Goal: Task Accomplishment & Management: Manage account settings

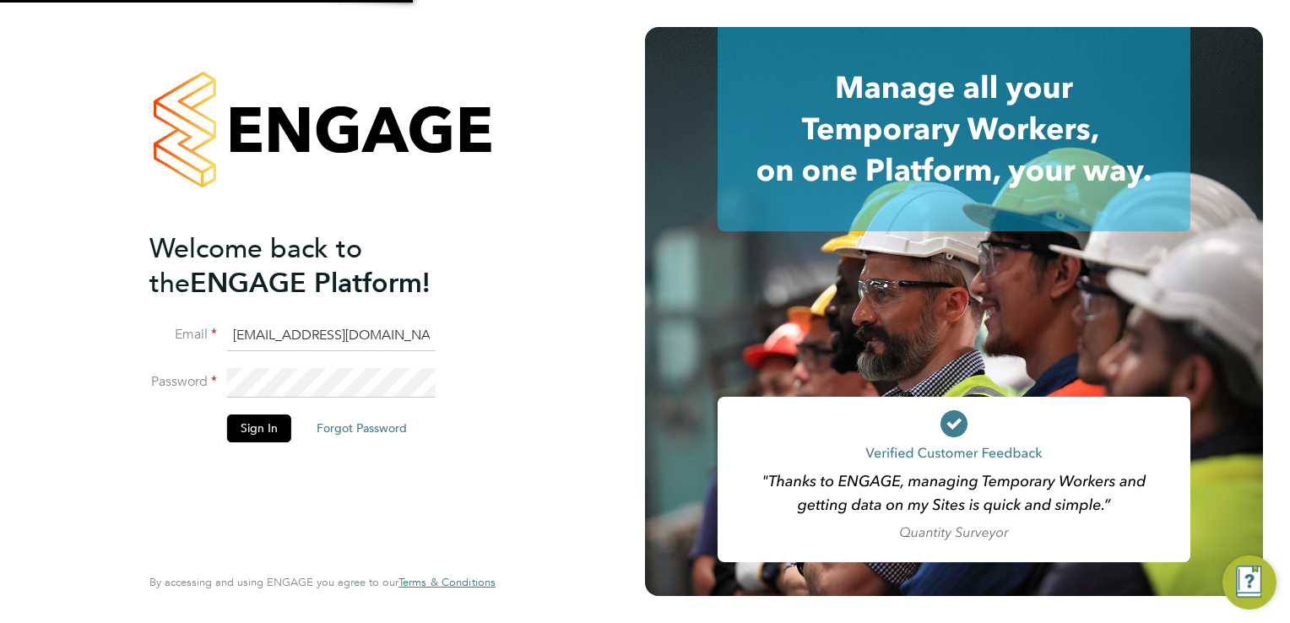
click at [476, 217] on div at bounding box center [322, 129] width 346 height 204
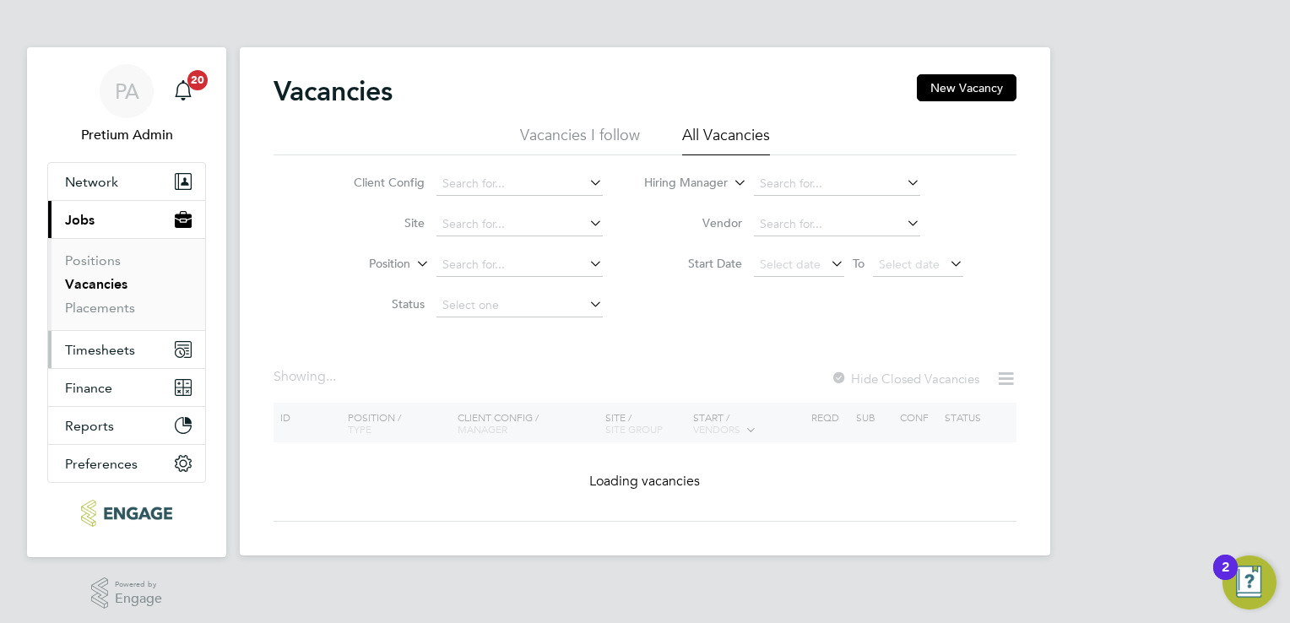
click at [125, 349] on span "Timesheets" at bounding box center [100, 350] width 70 height 16
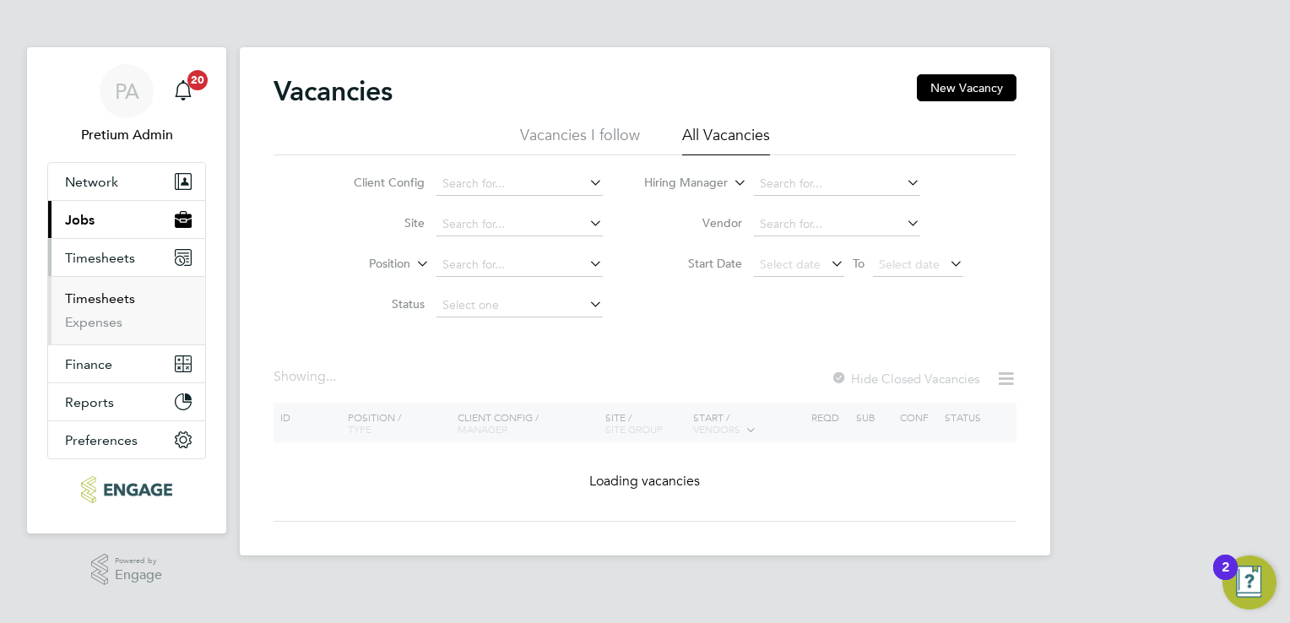
click at [87, 306] on link "Timesheets" at bounding box center [100, 298] width 70 height 16
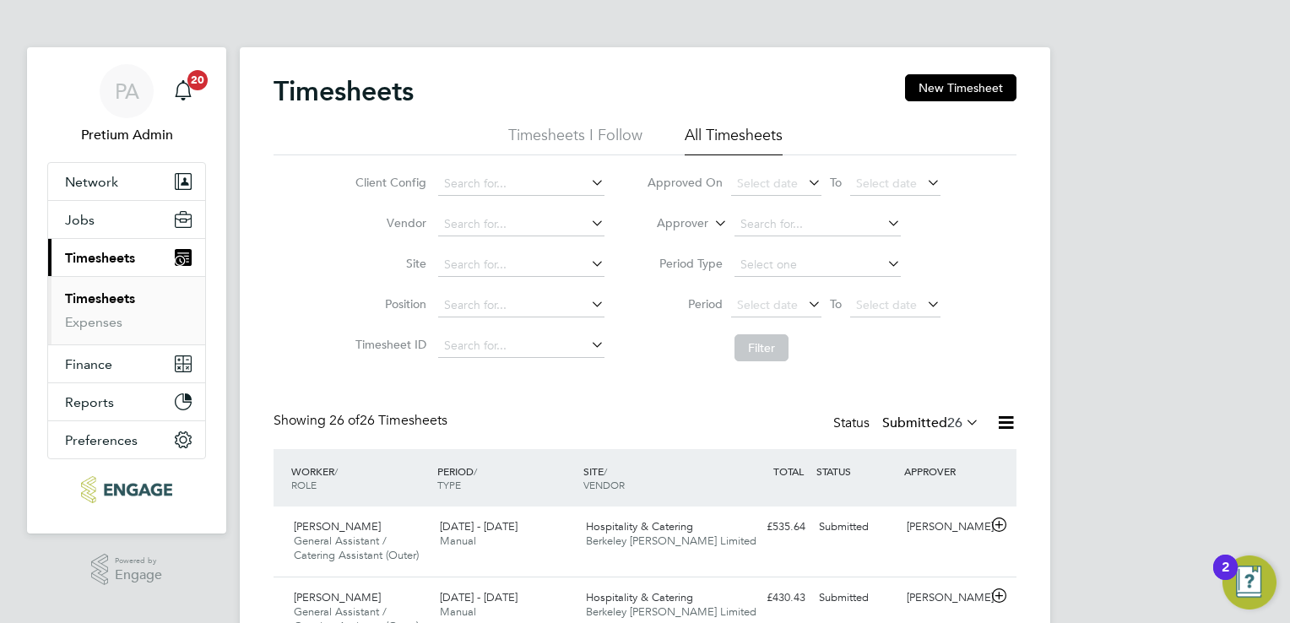
click at [711, 220] on icon at bounding box center [711, 218] width 0 height 15
click at [665, 241] on li "Worker" at bounding box center [666, 243] width 83 height 22
click at [765, 230] on input at bounding box center [817, 225] width 166 height 24
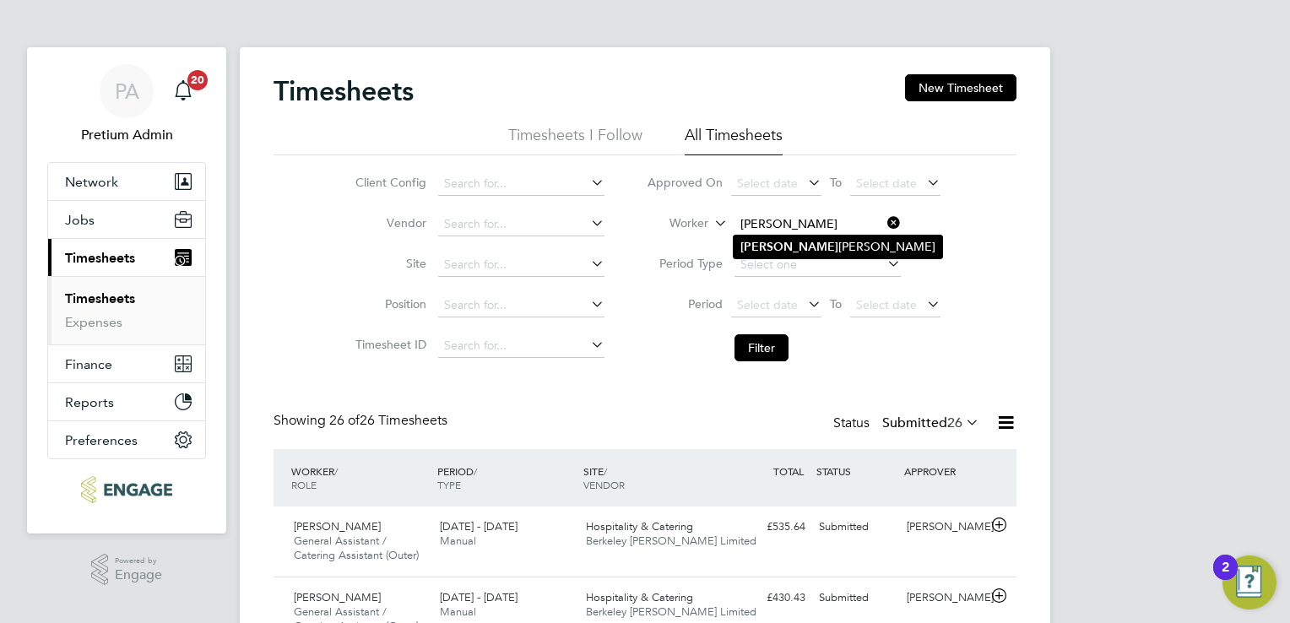
click at [809, 249] on li "[PERSON_NAME]" at bounding box center [837, 246] width 208 height 23
type input "[PERSON_NAME]"
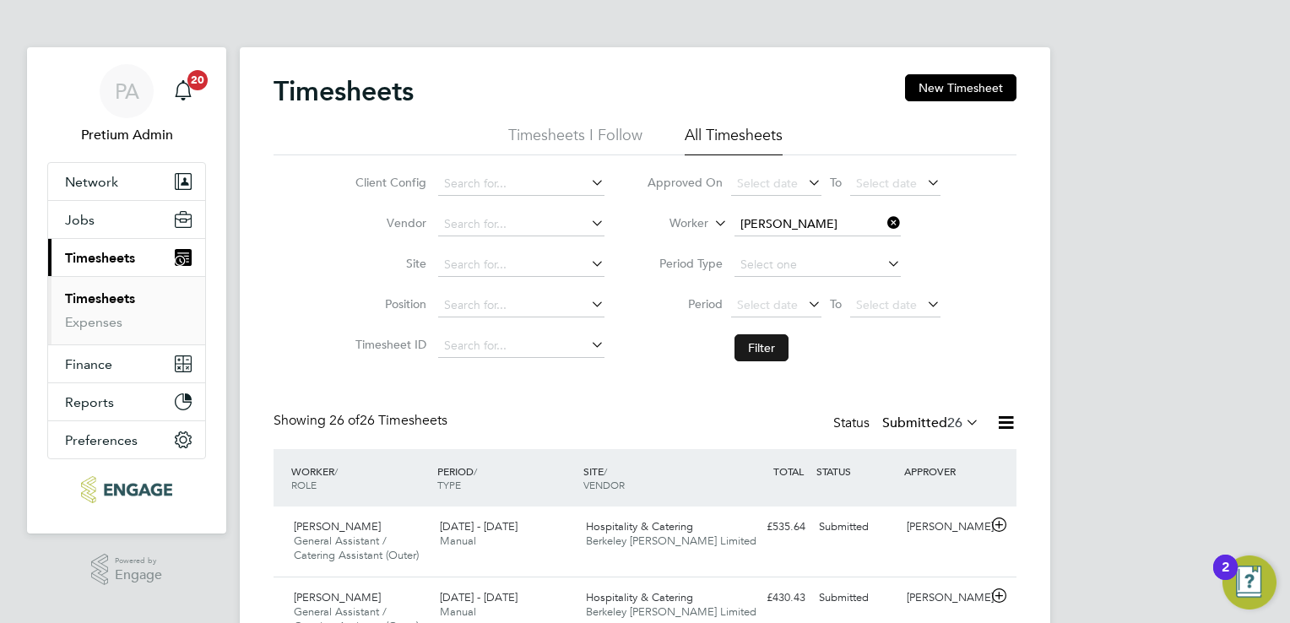
click at [768, 346] on button "Filter" at bounding box center [761, 347] width 54 height 27
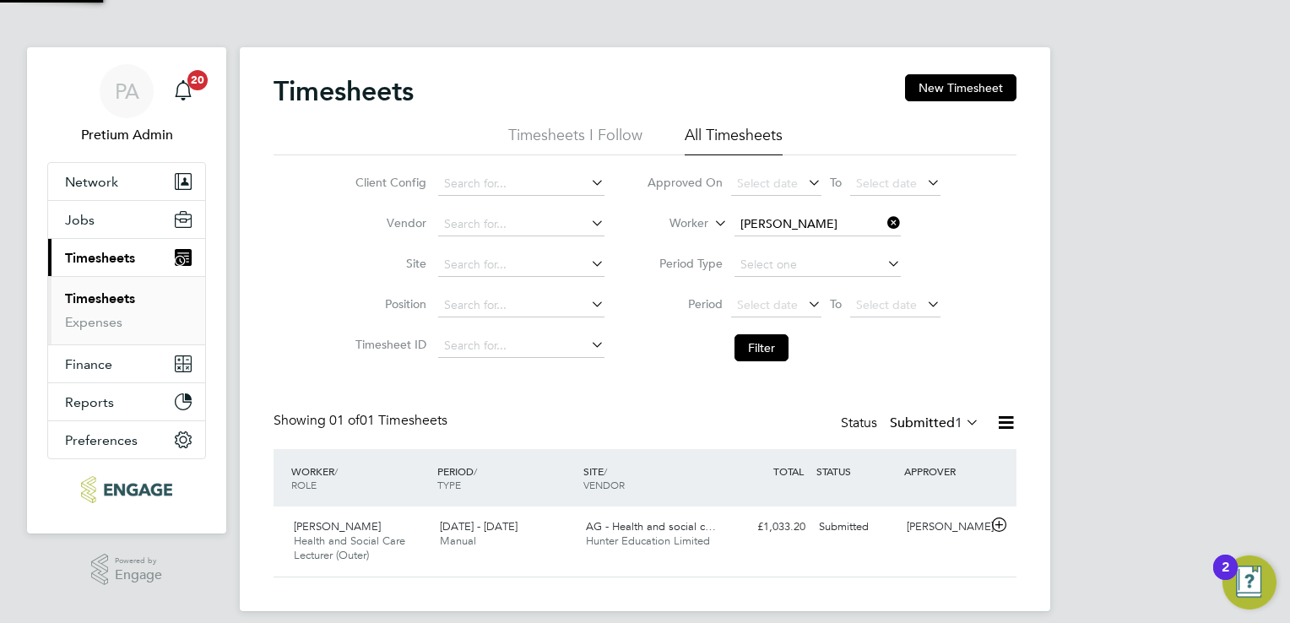
click at [654, 410] on div "Timesheets New Timesheet Timesheets I Follow All Timesheets Client Config Vendo…" at bounding box center [644, 325] width 743 height 503
click at [734, 555] on div "[PERSON_NAME] Health and Social Care Lecturer (Outer) [DATE] - [DATE] [DATE] - …" at bounding box center [644, 541] width 743 height 70
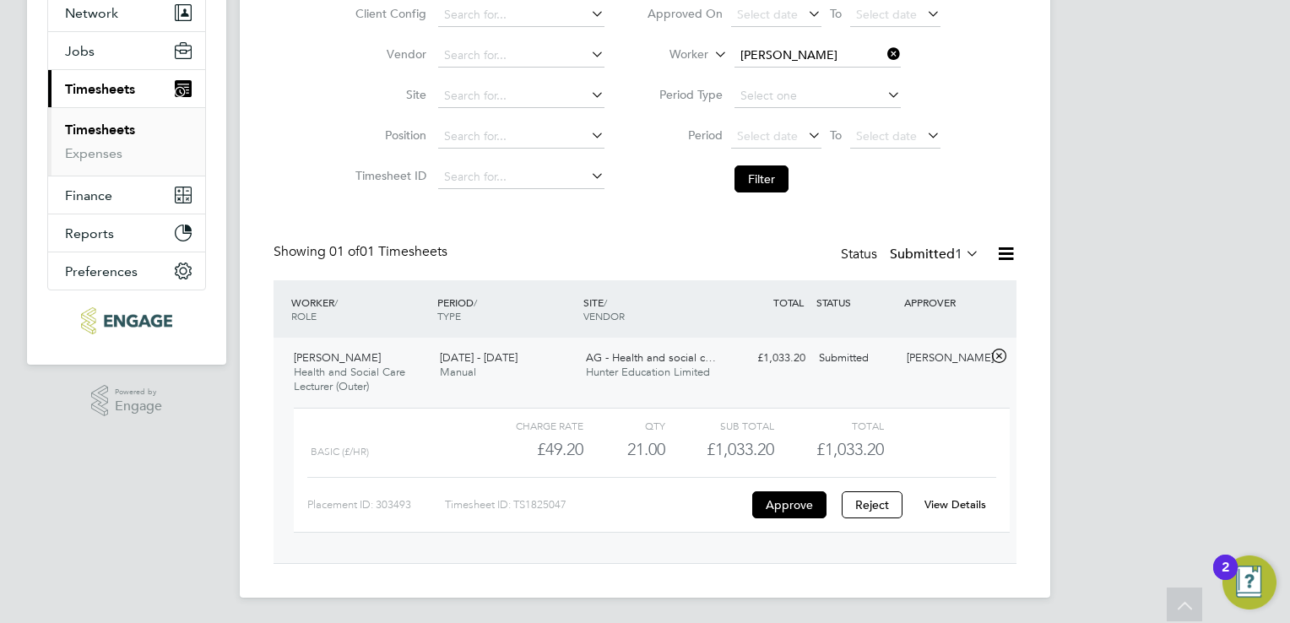
click at [942, 501] on link "View Details" at bounding box center [955, 504] width 62 height 14
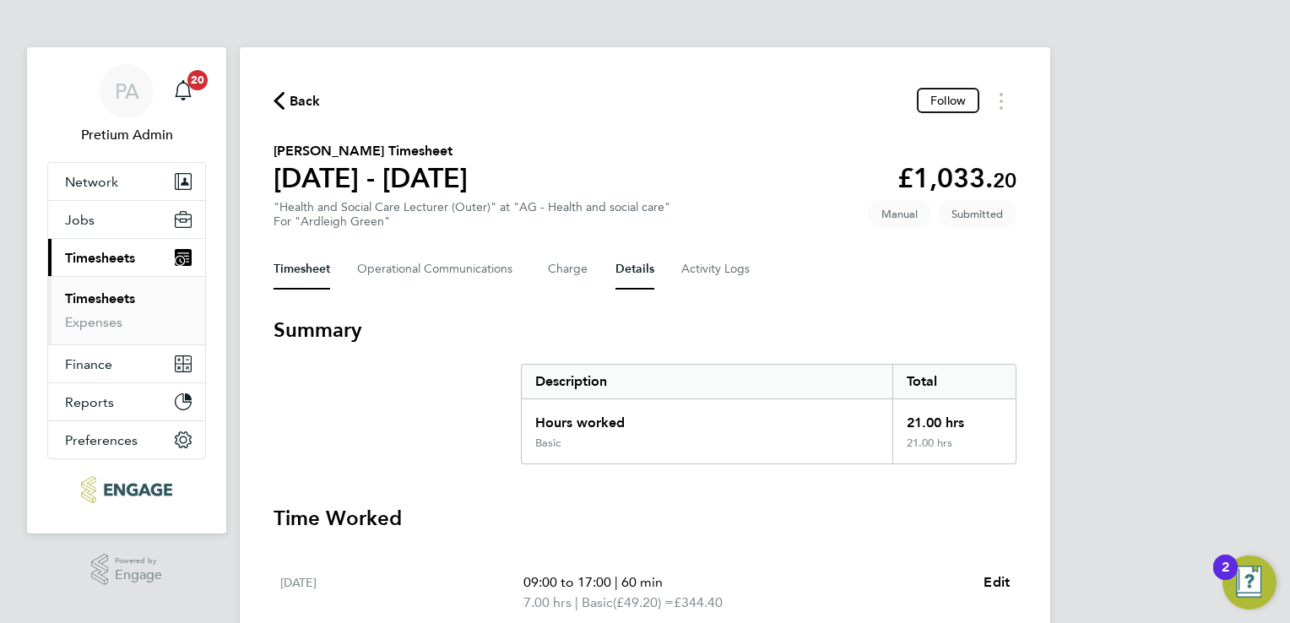
click at [634, 286] on button "Details" at bounding box center [634, 269] width 39 height 41
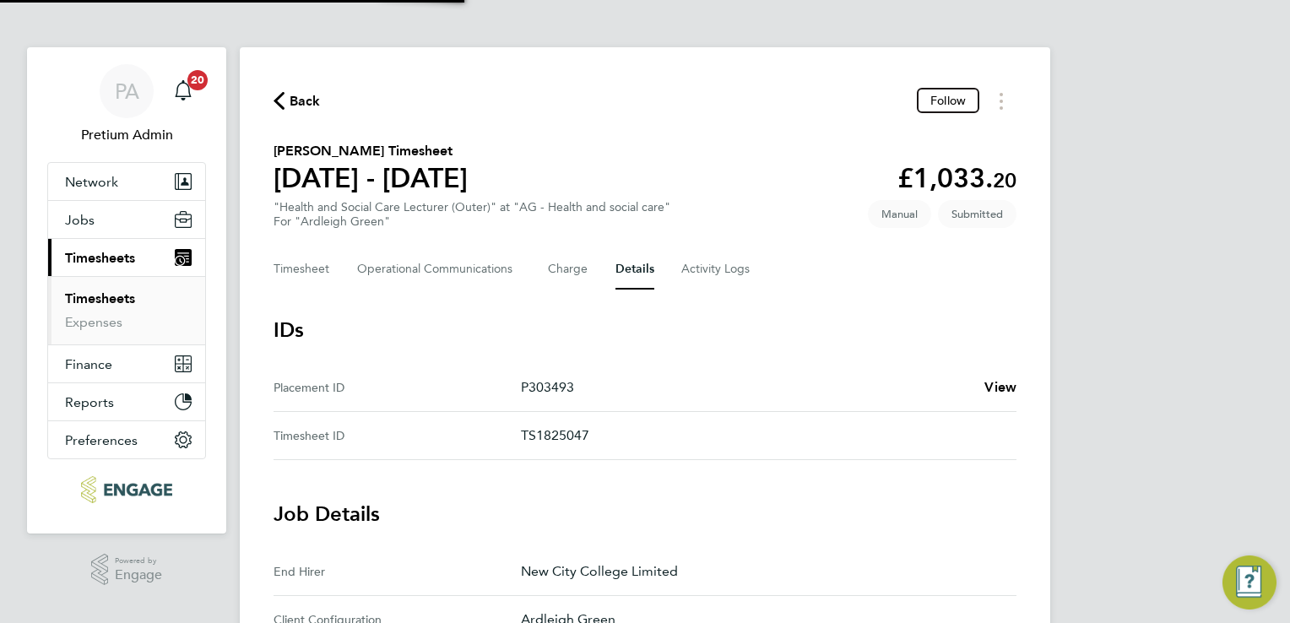
click at [760, 229] on div "Back Follow Kshama Patel's Timesheet 15 - 21 Sept 2025 £1,033. 20 "Health and S…" at bounding box center [645, 633] width 810 height 1173
click at [999, 390] on span "View" at bounding box center [1000, 387] width 32 height 16
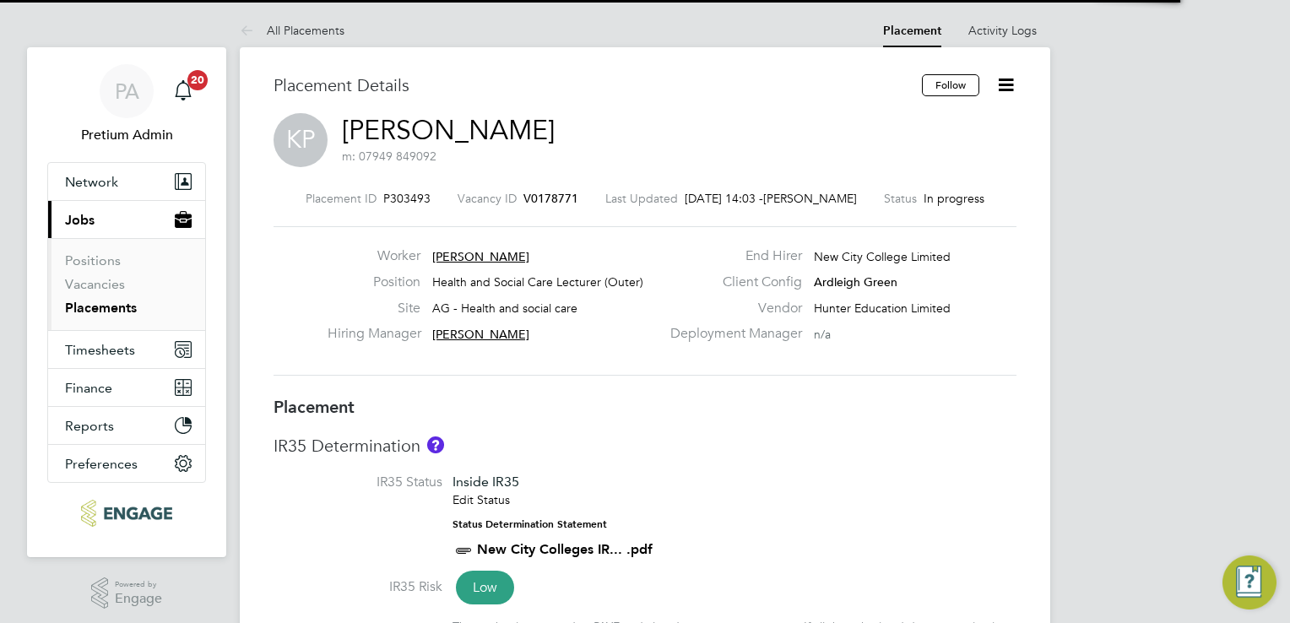
click at [1001, 87] on icon at bounding box center [1005, 84] width 21 height 21
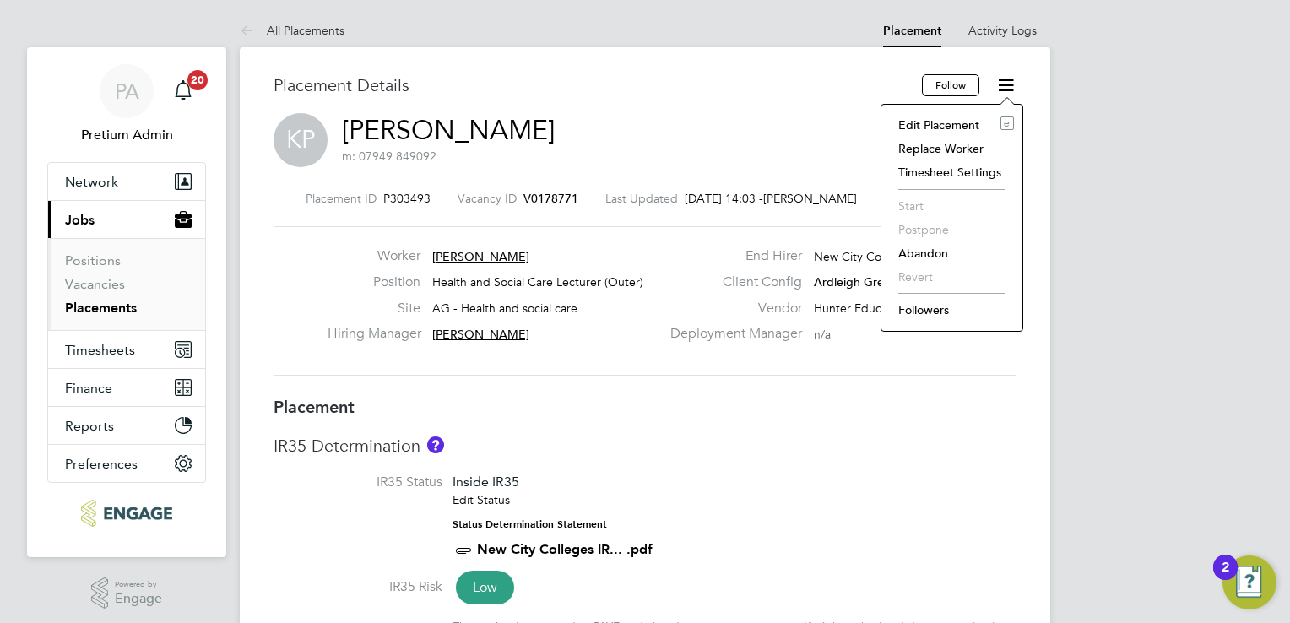
click at [949, 119] on li "Edit Placement e" at bounding box center [952, 125] width 124 height 24
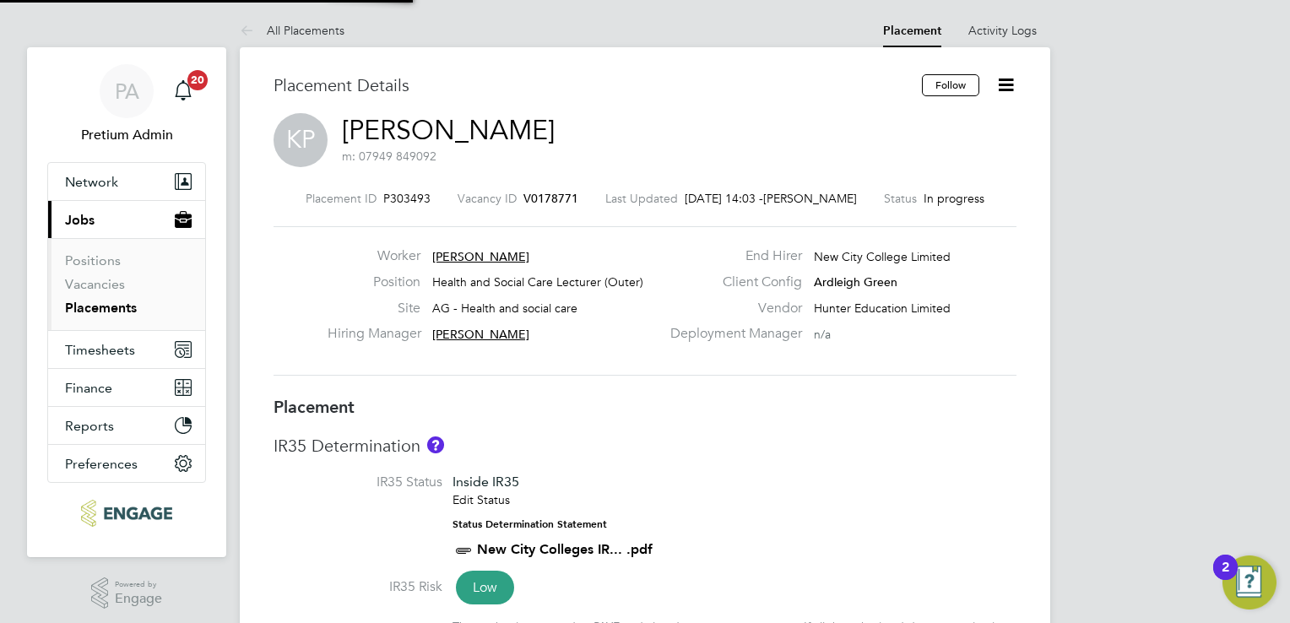
type input "[PERSON_NAME]"
type input "[DATE]"
type input "09:00"
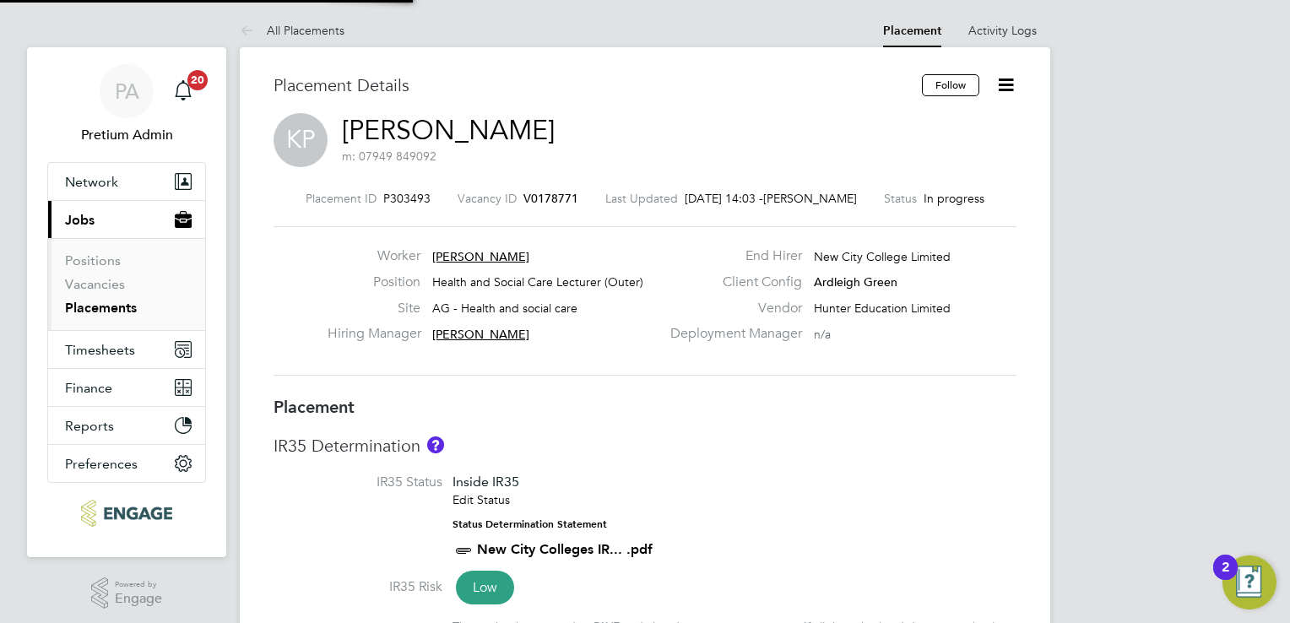
type input "17:00"
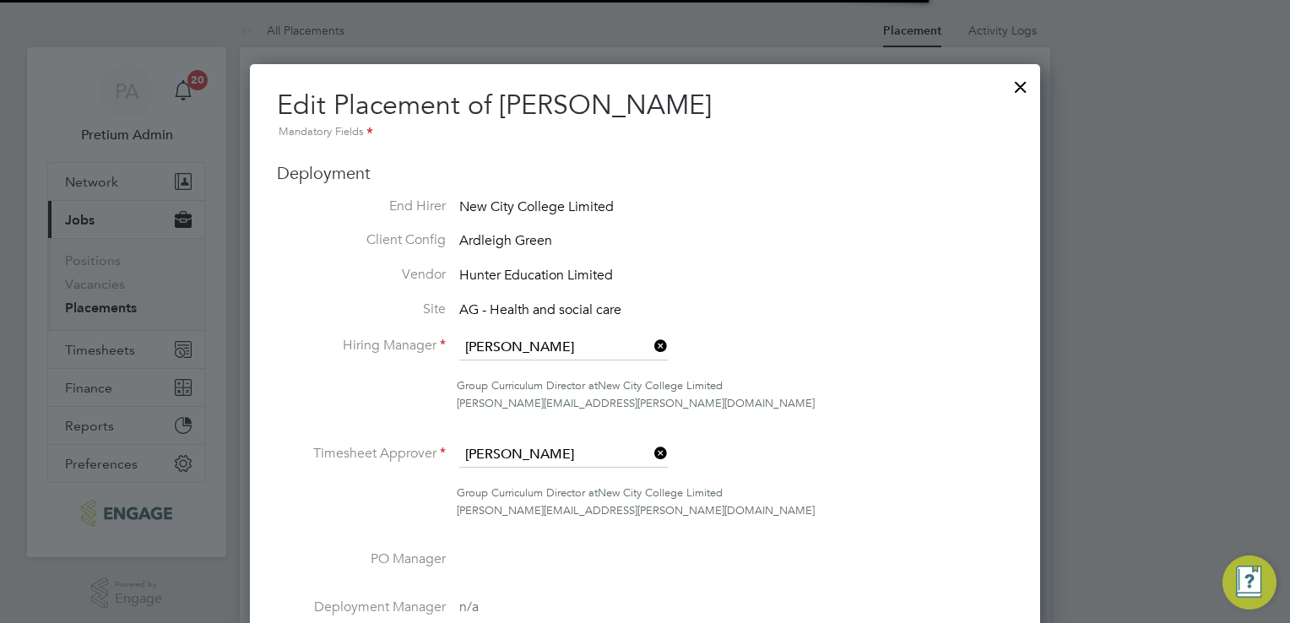
scroll to position [8, 8]
click at [870, 398] on div "[PERSON_NAME][EMAIL_ADDRESS][PERSON_NAME][DOMAIN_NAME]" at bounding box center [735, 404] width 556 height 18
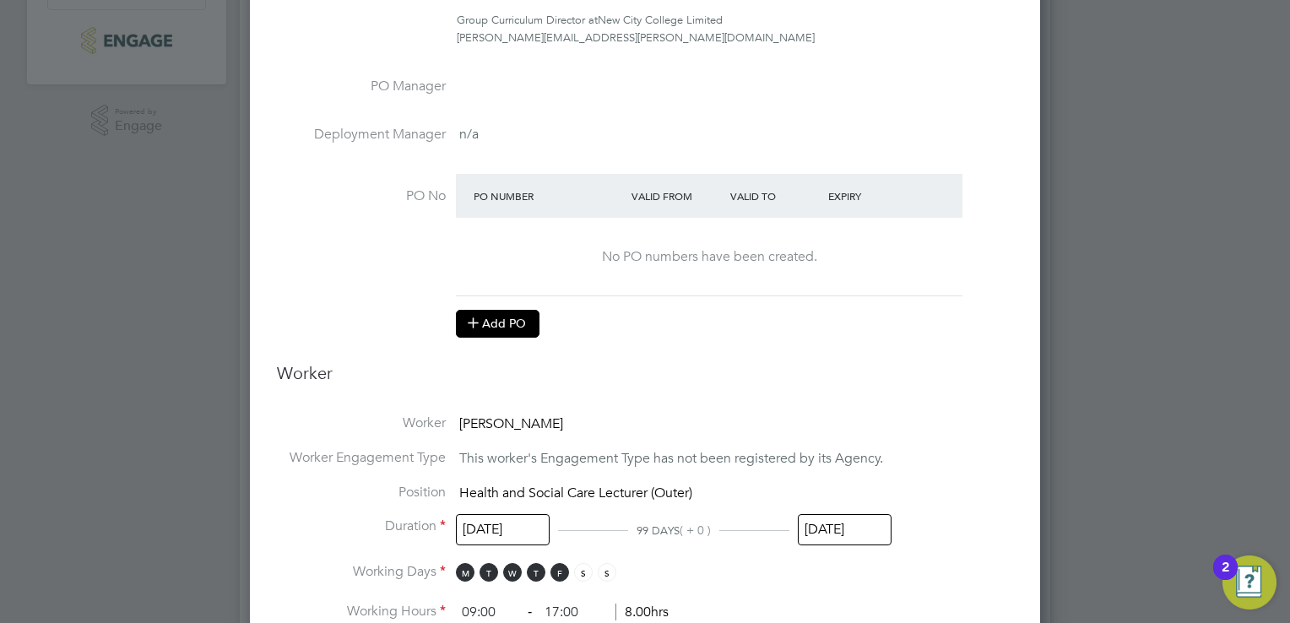
click at [501, 322] on button "Add PO" at bounding box center [498, 323] width 84 height 27
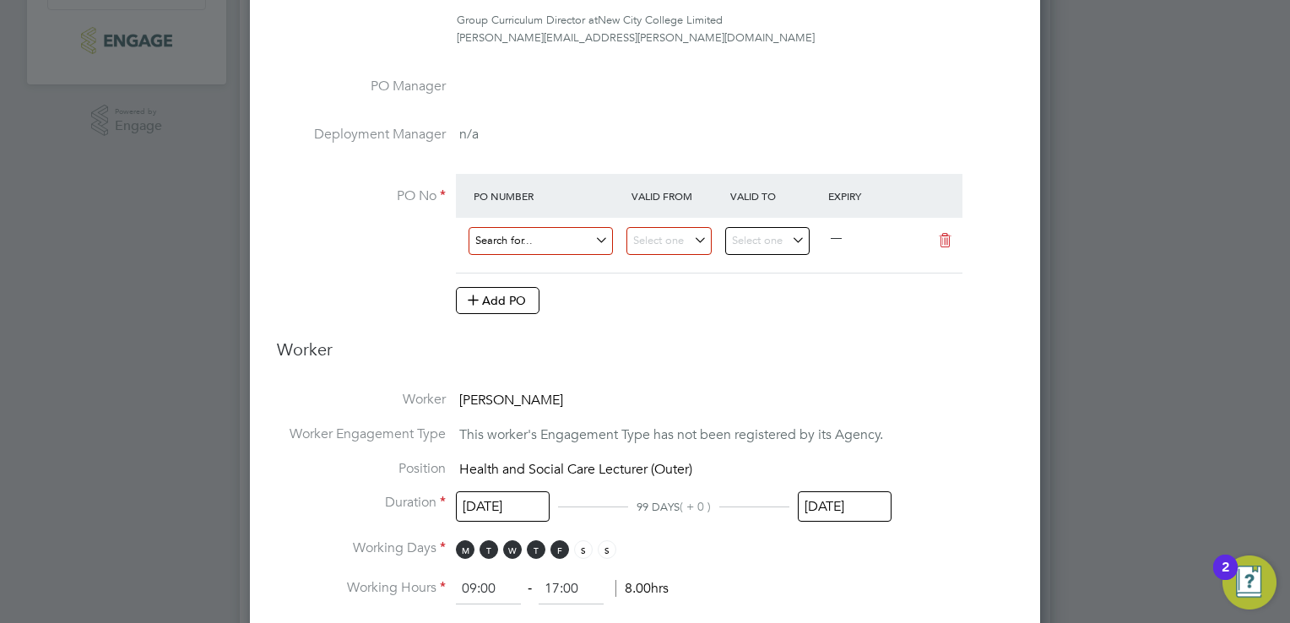
click at [530, 244] on input at bounding box center [540, 241] width 144 height 28
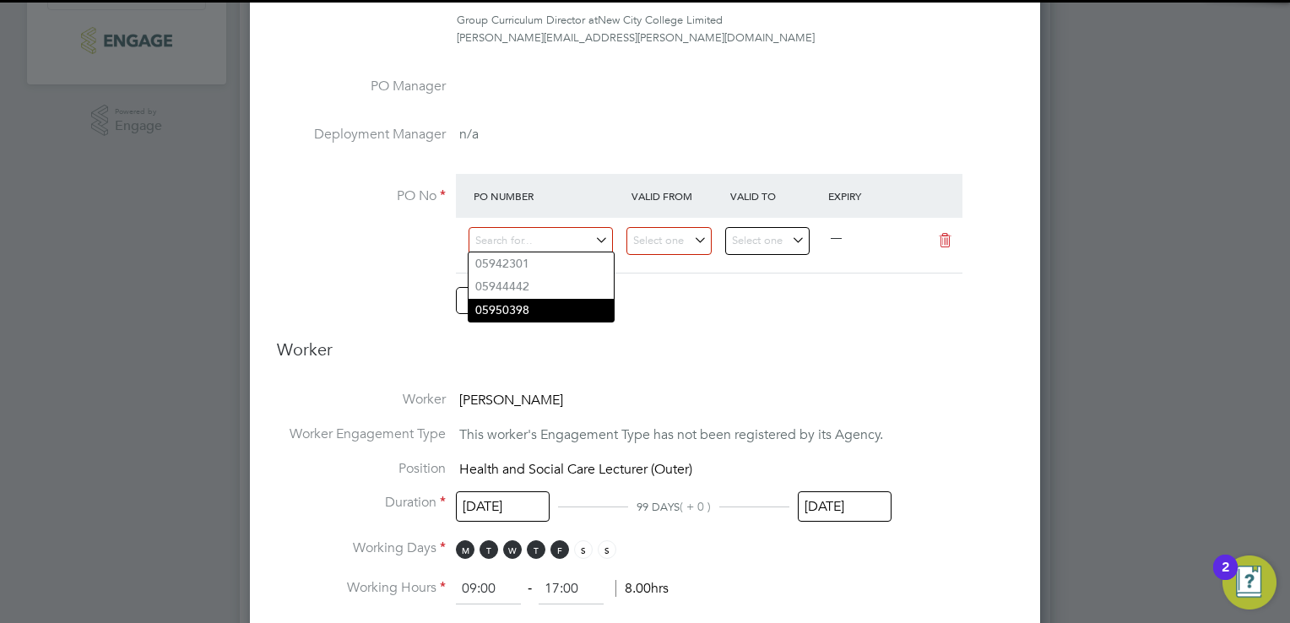
click at [556, 305] on li "05950398" at bounding box center [540, 310] width 145 height 23
type input "[DATE]"
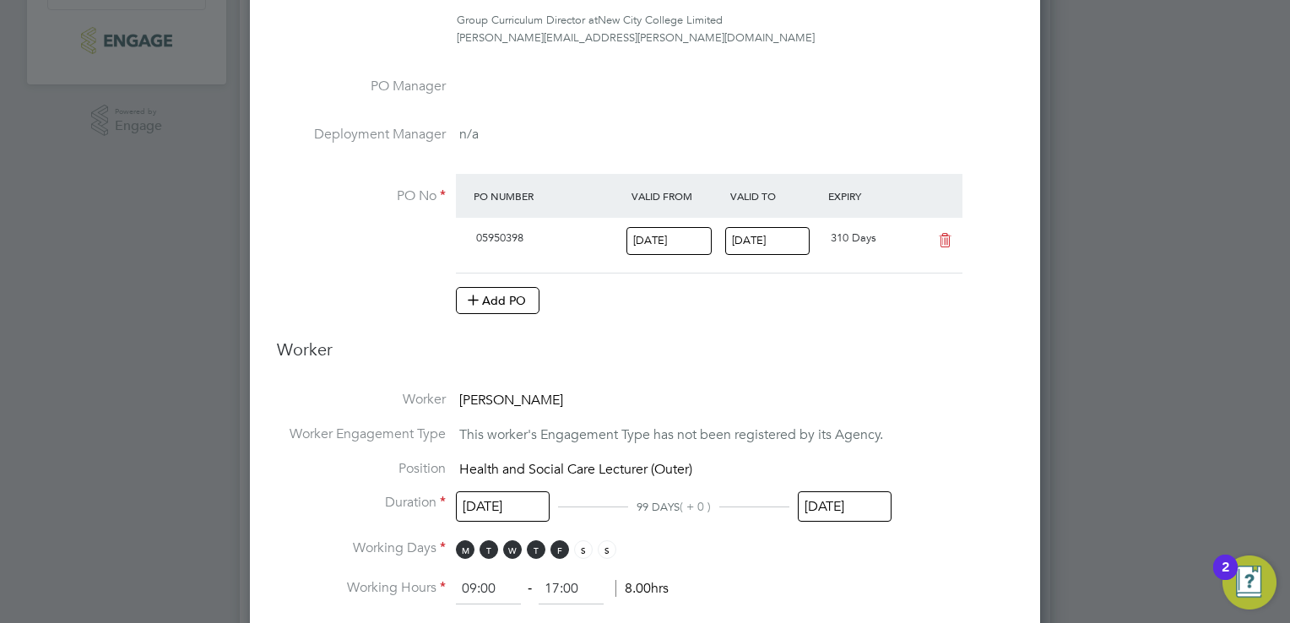
click at [868, 344] on h3 "Worker" at bounding box center [645, 355] width 736 height 35
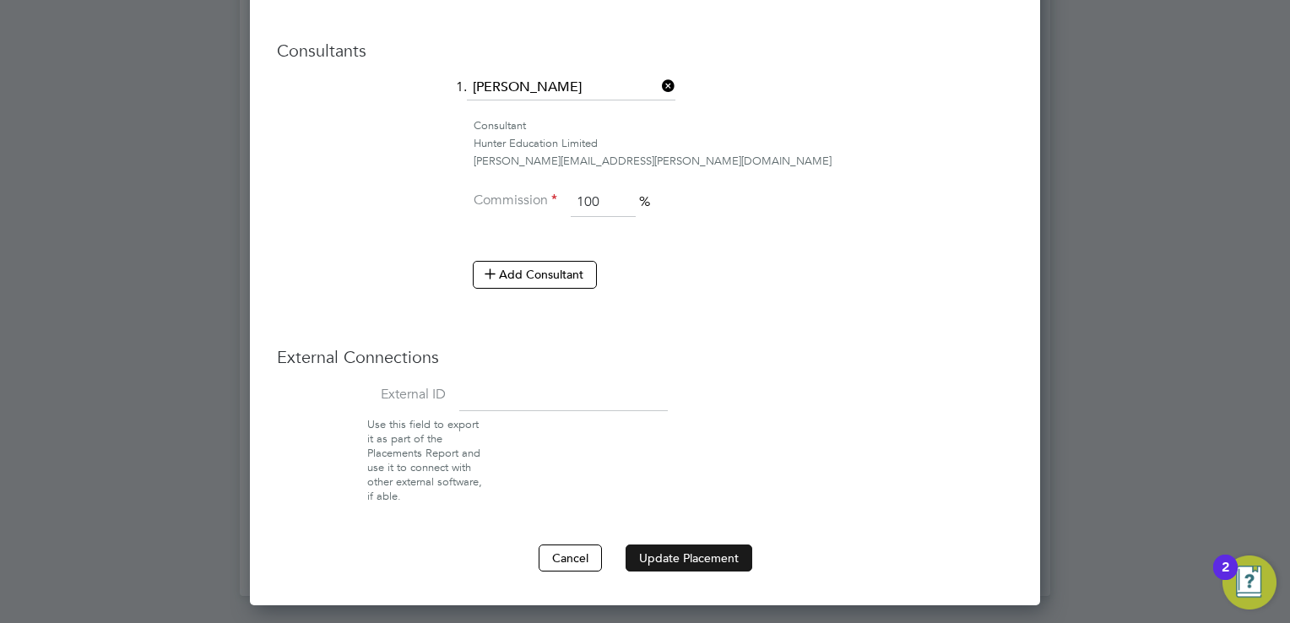
click at [670, 559] on button "Update Placement" at bounding box center [688, 557] width 127 height 27
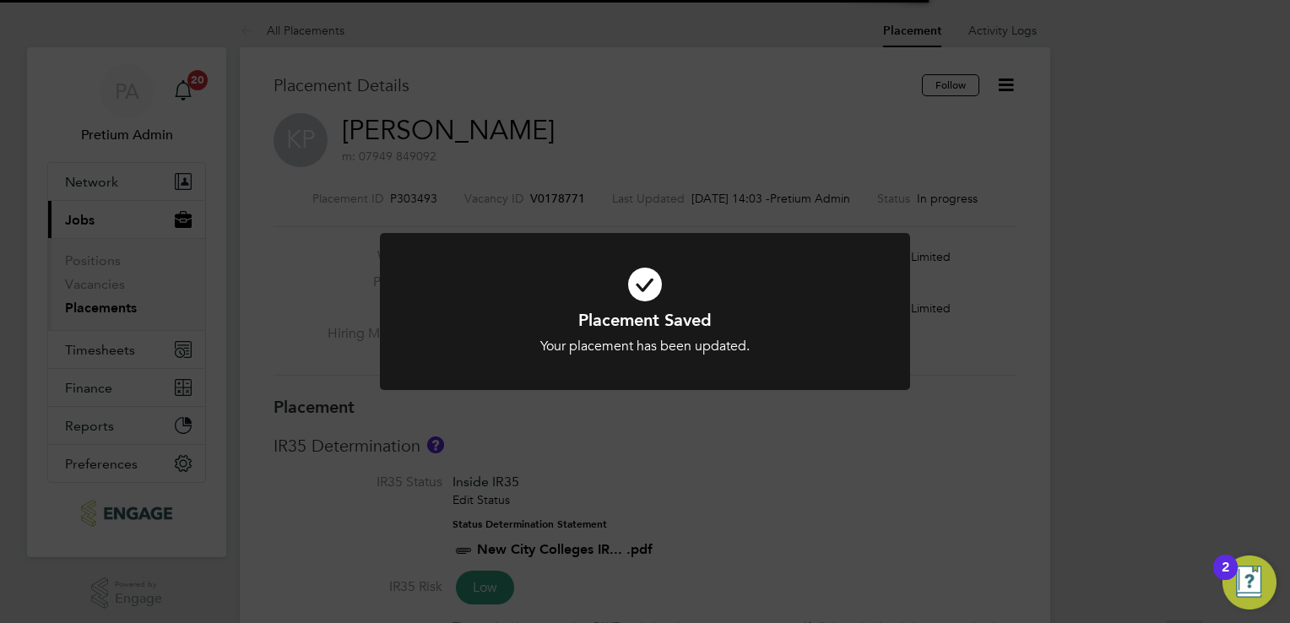
click at [486, 172] on div "Placement Saved Your placement has been updated. Cancel Okay" at bounding box center [645, 311] width 1290 height 623
